Goal: Task Accomplishment & Management: Manage account settings

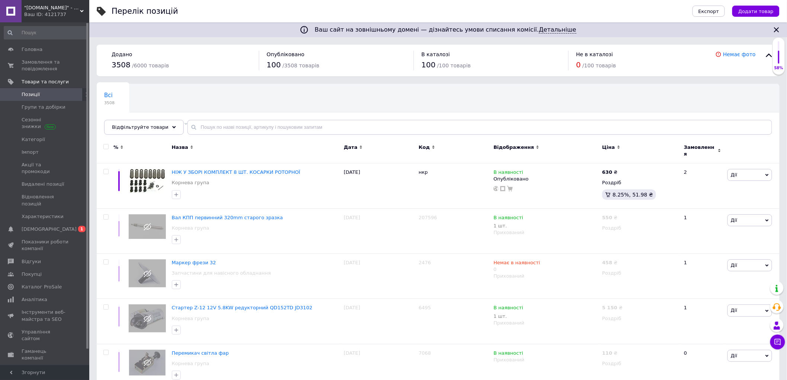
click at [41, 10] on span ""[DOMAIN_NAME]" - інтернет-магазин" at bounding box center [52, 7] width 56 height 7
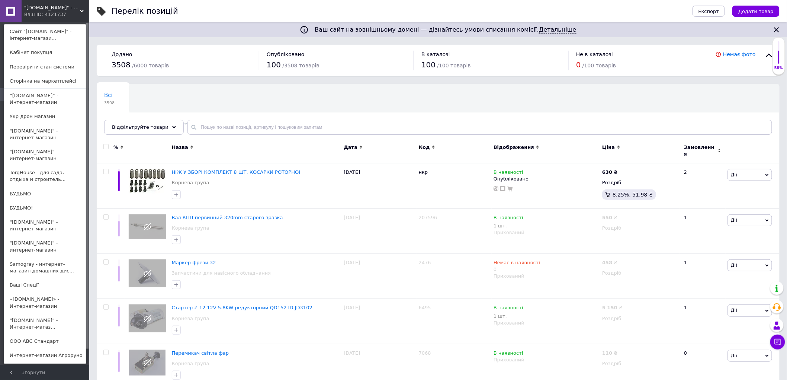
click at [42, 35] on link "Сайт "[DOMAIN_NAME]" - інтернет-магази..." at bounding box center [45, 35] width 82 height 21
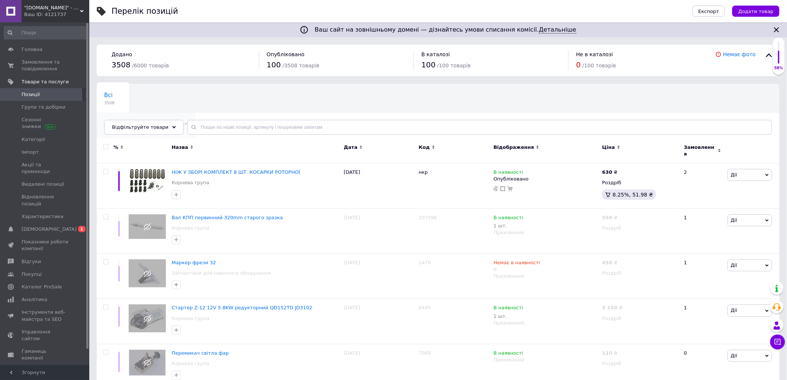
click at [171, 128] on span "100" at bounding box center [142, 131] width 76 height 6
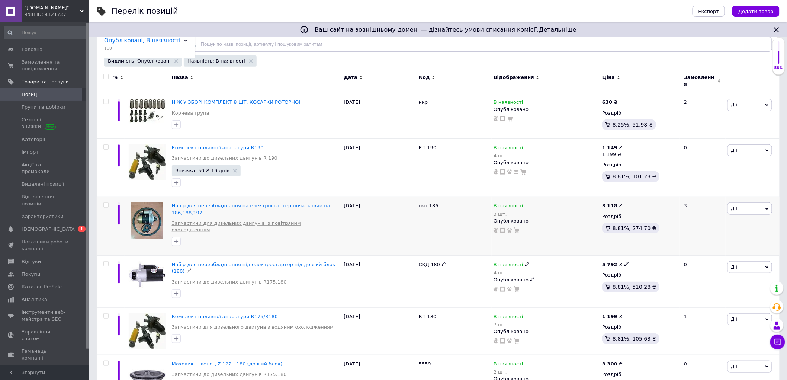
scroll to position [41, 0]
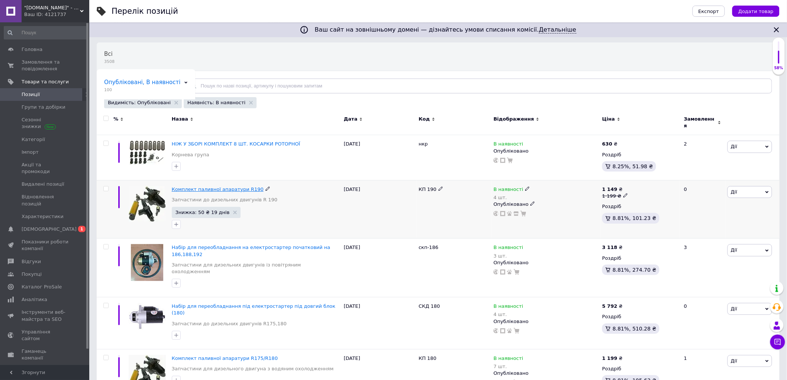
click at [212, 187] on span "Комплект паливної апаратури R190" at bounding box center [218, 189] width 92 height 6
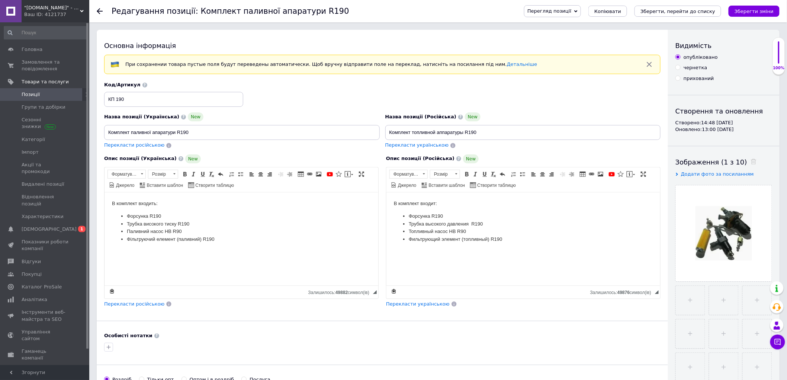
click at [99, 10] on icon at bounding box center [100, 11] width 6 height 6
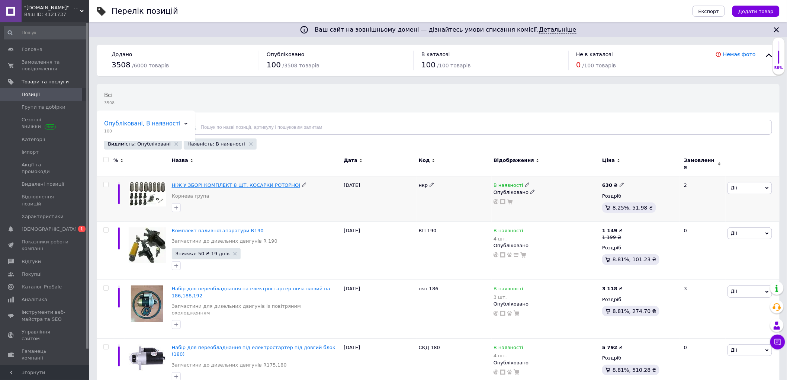
click at [249, 182] on span "НІЖ У ЗБОРІ КОМПЛЕКТ 8 ШТ. КОСАРКИ РОТОРНОЇ" at bounding box center [236, 185] width 129 height 6
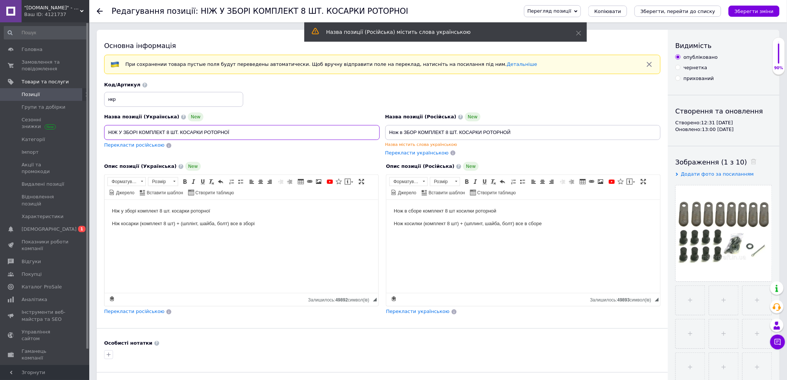
drag, startPoint x: 180, startPoint y: 133, endPoint x: 236, endPoint y: 134, distance: 55.4
click at [236, 134] on input "НІЖ У ЗБОРІ КОМПЛЕКТ 8 ШТ. КОСАРКИ РОТОРНОЇ" at bounding box center [241, 132] width 275 height 15
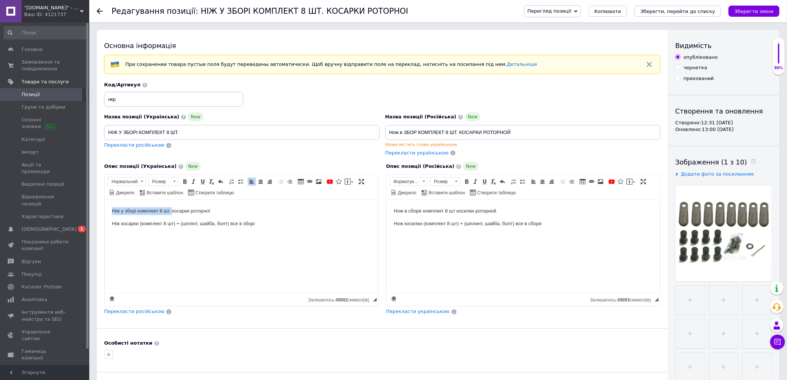
drag, startPoint x: 111, startPoint y: 211, endPoint x: 171, endPoint y: 205, distance: 60.5
click at [171, 205] on html "Ніж у зборі комплект 8 шт. косарки роторної Ніж косарки (комплект 8 шт) + (шплі…" at bounding box center [241, 217] width 274 height 35
copy p "Ніж у зборі комплект 8 шт."
click at [151, 132] on input "НІЖ У ЗБОРІ КОМПЛЕКТ 8 ШТ." at bounding box center [241, 132] width 275 height 15
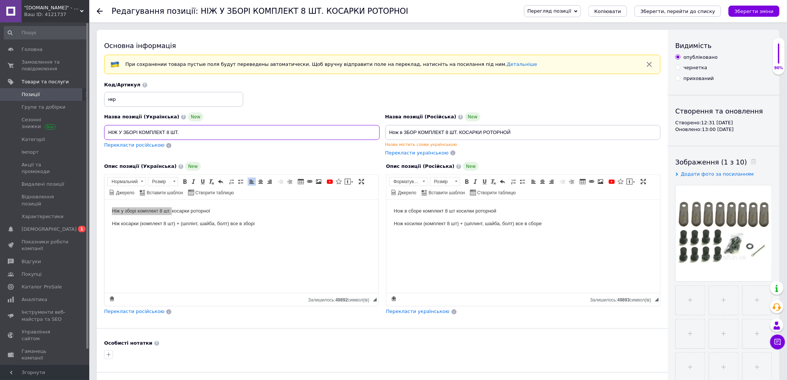
click at [151, 132] on input "НІЖ У ЗБОРІ КОМПЛЕКТ 8 ШТ." at bounding box center [241, 132] width 275 height 15
paste input "іж у зборі комплект 8 шт."
type input "Ніж у зборі комплект 8 шт."
drag, startPoint x: 393, startPoint y: 210, endPoint x: 454, endPoint y: 210, distance: 61.0
click at [454, 210] on p "Нож в сборе комплект 8 шт косилки роторной" at bounding box center [522, 211] width 259 height 8
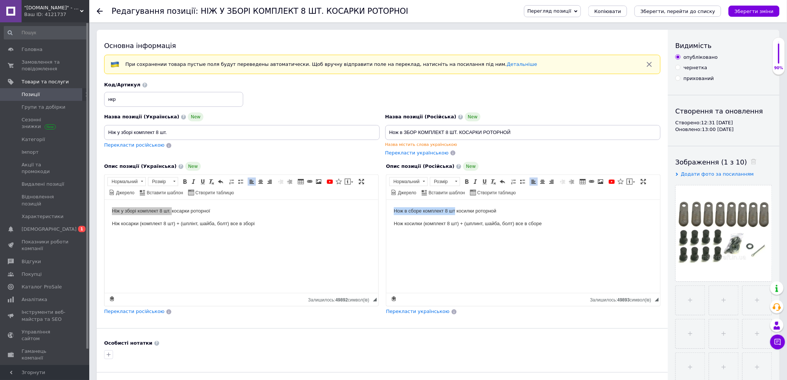
click at [455, 210] on p "Нож в сборе комплект 8 шт косилки роторной" at bounding box center [522, 211] width 259 height 8
click at [457, 211] on p "Нож в сборе комплект 8 шт. косилки роторной" at bounding box center [522, 211] width 259 height 8
drag, startPoint x: 455, startPoint y: 211, endPoint x: 392, endPoint y: 211, distance: 63.6
click at [392, 211] on html "Нож в сборе комплект 8 шт. косилки роторной Нож косилки (комплект 8 шт) + (шпли…" at bounding box center [523, 217] width 274 height 35
copy p "Нож в сборе комплект 8 шт."
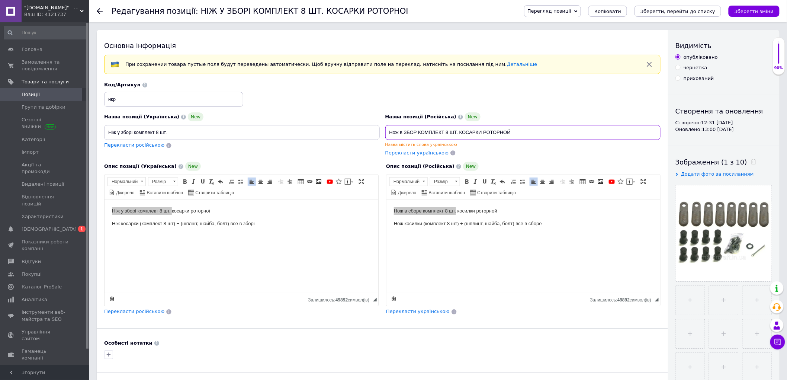
click at [459, 132] on input "Нож в ЗБОР КОМПЛЕКТ 8 ШТ. КОСАРКИ РОТОРНОЙ" at bounding box center [522, 132] width 275 height 15
paste input "сборе комплект 8 шт."
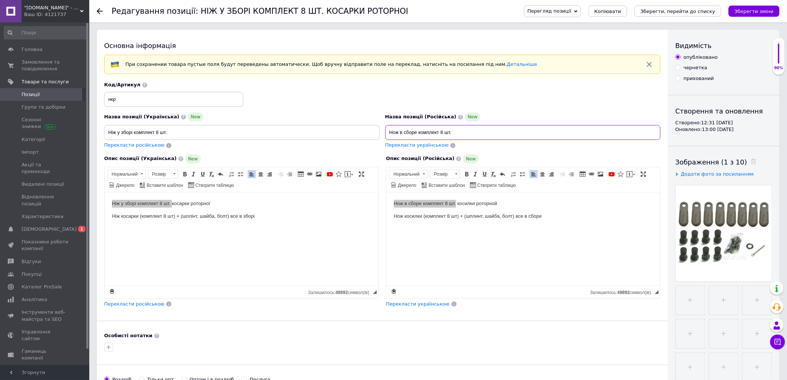
type input "Нож в сборе комплект 8 шт."
click at [356, 227] on html "Ніж у зборі комплект 8 шт. косарки роторної Ніж косарки (комплект 8 шт) + (шплі…" at bounding box center [241, 209] width 274 height 35
click at [490, 227] on html "Нож в сборе комплект 8 шт. косилки роторной Нож косилки (комплект 8 шт) + (шпли…" at bounding box center [523, 209] width 274 height 35
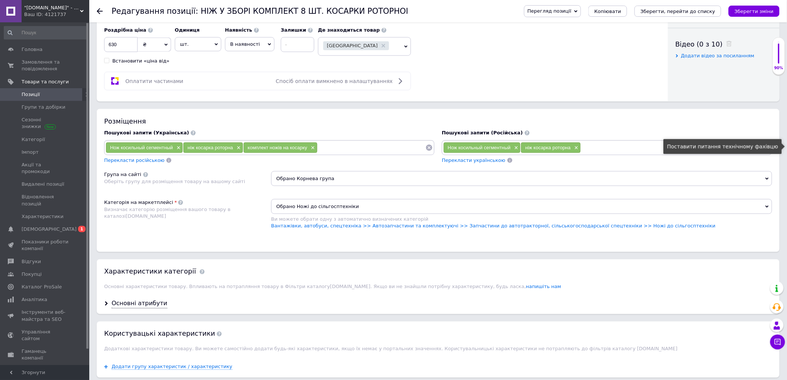
scroll to position [413, 0]
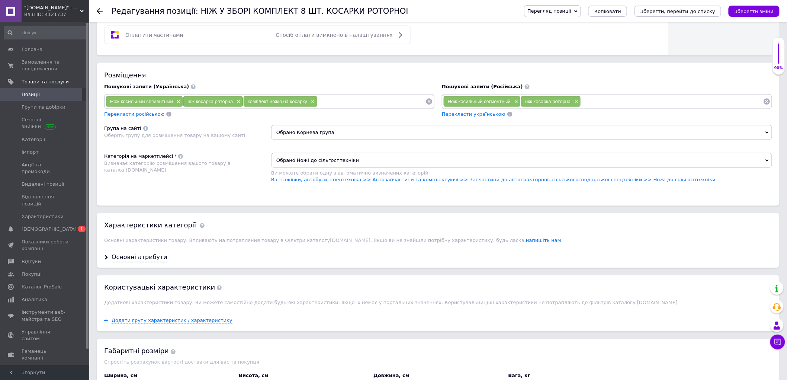
click at [316, 140] on span "Обрано Корнева група" at bounding box center [521, 132] width 501 height 15
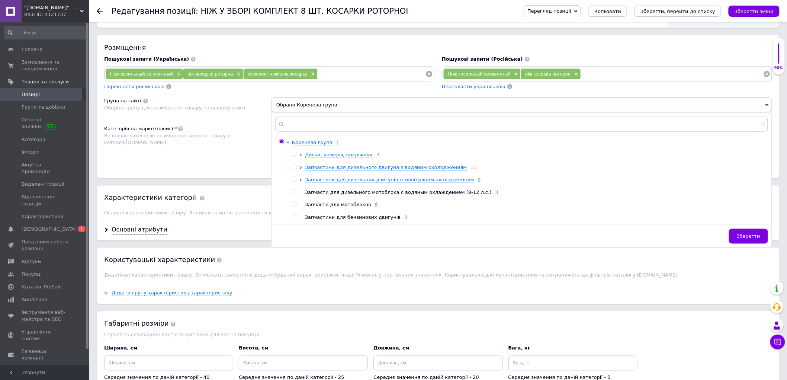
scroll to position [454, 0]
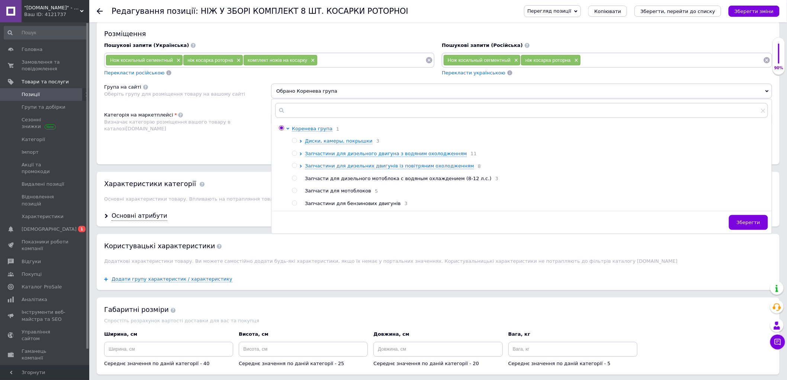
click at [294, 193] on input "radio" at bounding box center [294, 190] width 5 height 5
radio input "true"
radio input "false"
click at [748, 225] on span "Зберегти" at bounding box center [747, 223] width 23 height 6
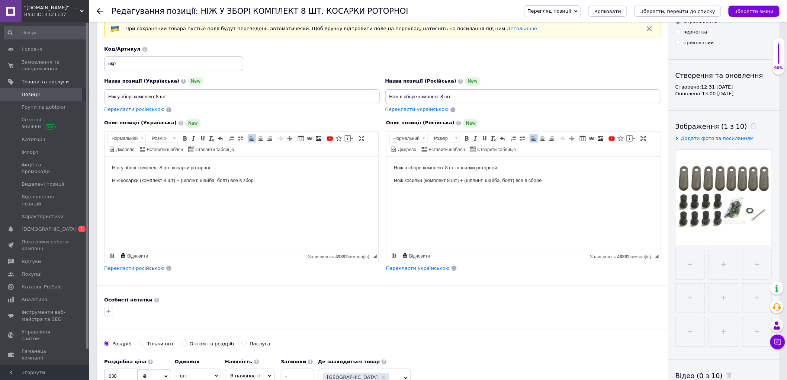
scroll to position [0, 0]
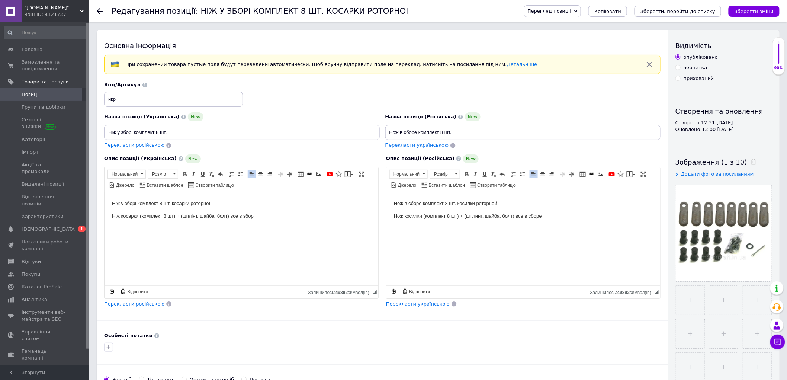
click at [663, 11] on icon "Зберегти, перейти до списку" at bounding box center [677, 12] width 75 height 6
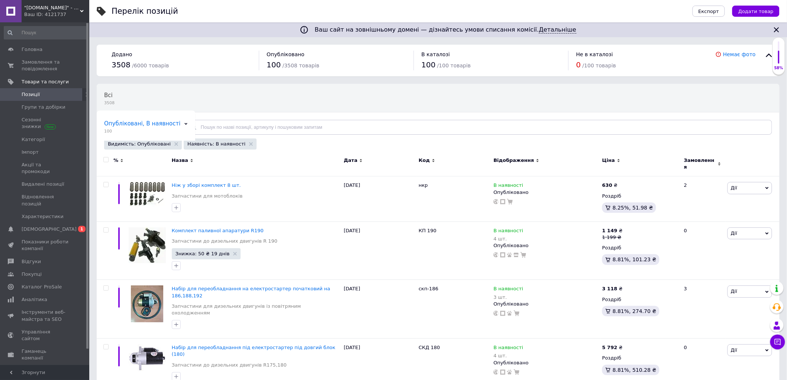
click at [73, 10] on span ""[DOMAIN_NAME]" - інтернет-магазин" at bounding box center [52, 7] width 56 height 7
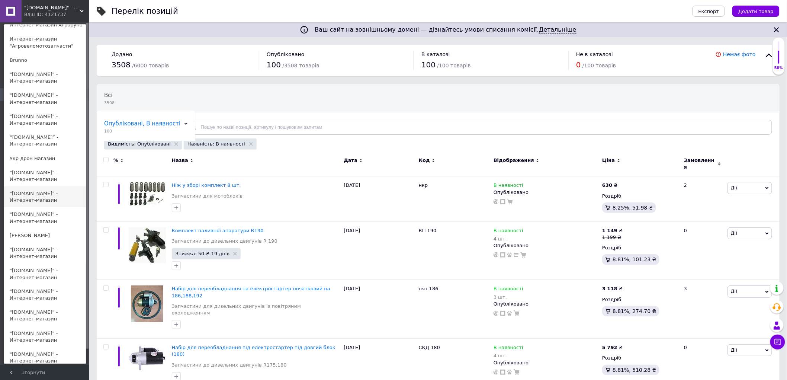
scroll to position [372, 0]
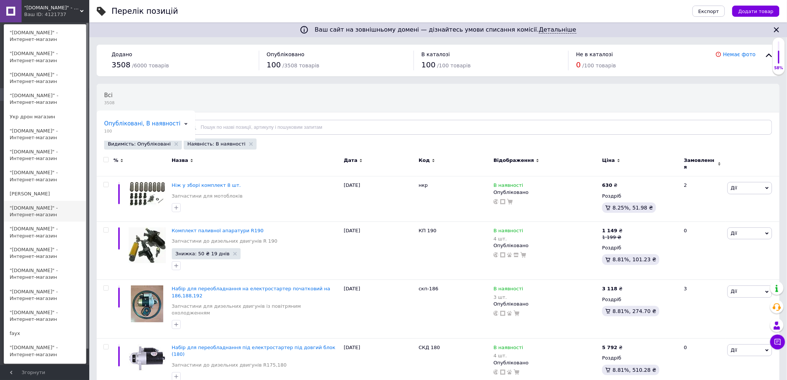
click at [24, 213] on link ""[DOMAIN_NAME]" - Интернет-магазин" at bounding box center [45, 211] width 82 height 21
